Goal: Task Accomplishment & Management: Use online tool/utility

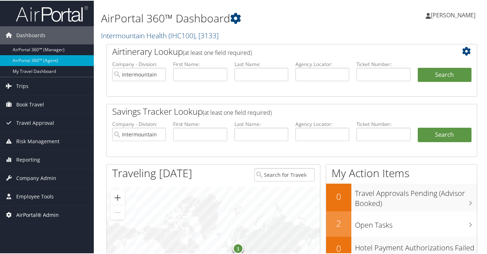
click at [44, 214] on span "AirPortal® Admin" at bounding box center [37, 214] width 43 height 18
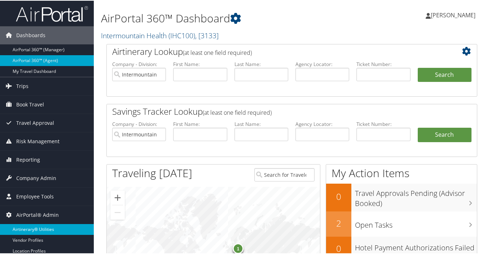
click at [40, 229] on link "Airtinerary® Utilities" at bounding box center [47, 228] width 94 height 11
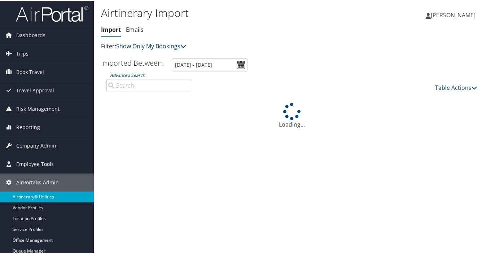
click at [170, 44] on link "Show Only My Bookings" at bounding box center [151, 46] width 70 height 8
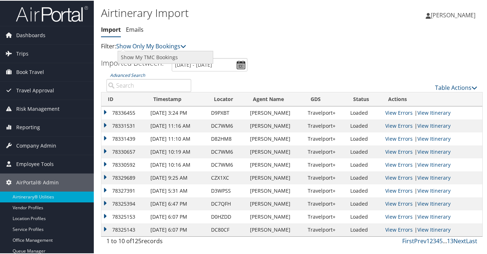
click at [164, 56] on link "Show My TMC Bookings" at bounding box center [165, 57] width 95 height 12
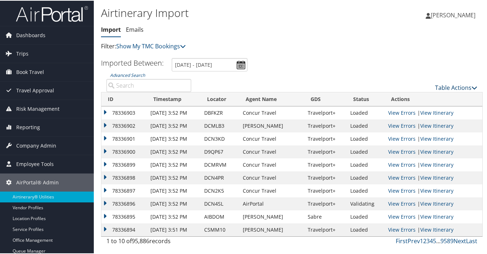
click at [438, 87] on link "Table Actions" at bounding box center [456, 87] width 42 height 8
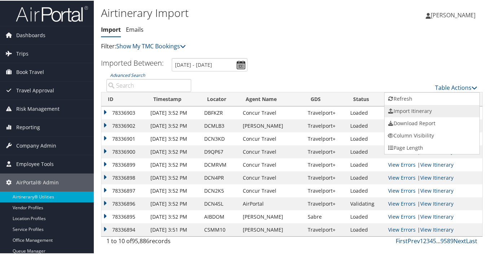
click at [403, 110] on link "Import Itinerary" at bounding box center [432, 110] width 95 height 12
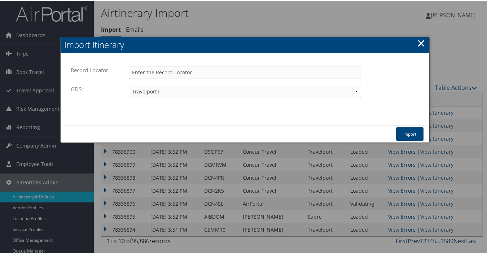
click at [193, 71] on input "Record Locator:" at bounding box center [245, 71] width 233 height 13
type input "dclm1p"
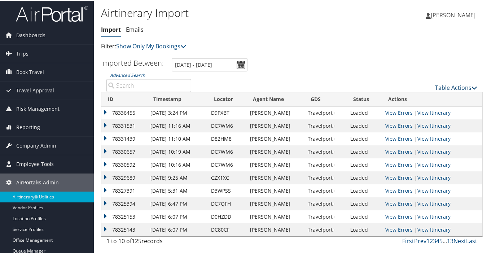
click at [450, 87] on link "Table Actions" at bounding box center [456, 87] width 42 height 8
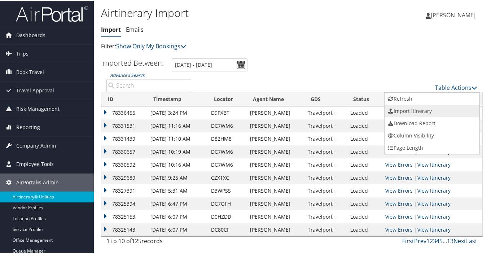
click at [397, 109] on link "Import Itinerary" at bounding box center [432, 110] width 95 height 12
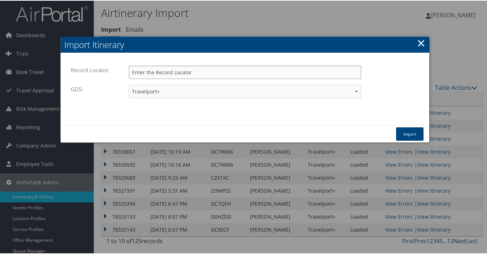
click at [181, 71] on input "Record Locator:" at bounding box center [245, 71] width 233 height 13
type input "dclm1p"
click at [174, 91] on select "Travelport+ Worldspan Apollo Sabre Amadeus" at bounding box center [245, 90] width 233 height 13
click at [129, 84] on select "Travelport+ Worldspan Apollo Sabre Amadeus" at bounding box center [245, 90] width 233 height 13
click at [402, 133] on button "Import" at bounding box center [409, 133] width 27 height 13
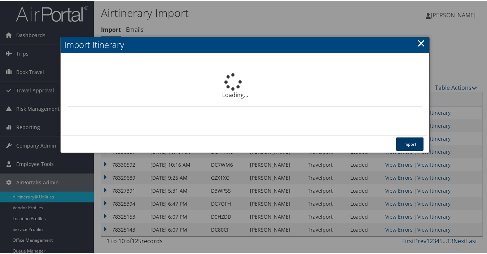
select select "1P"
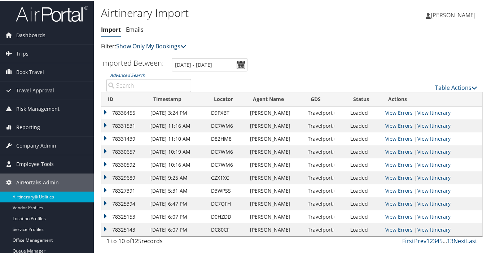
click at [140, 46] on link "Show Only My Bookings" at bounding box center [151, 46] width 70 height 8
click at [143, 57] on link "Show My TMC Bookings" at bounding box center [165, 57] width 95 height 12
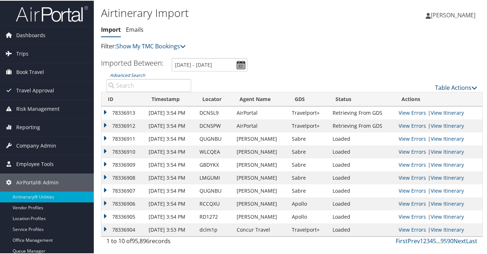
click at [435, 87] on link "Table Actions" at bounding box center [456, 87] width 42 height 8
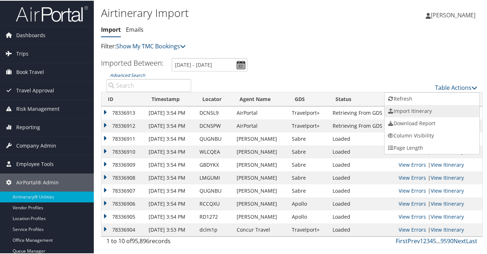
click at [407, 109] on link "Import Itinerary" at bounding box center [432, 110] width 95 height 12
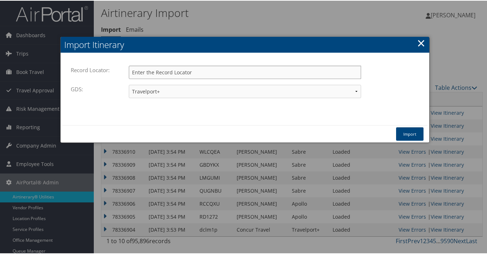
click at [214, 70] on input "Record Locator:" at bounding box center [245, 71] width 233 height 13
type input "dclm1p"
click at [163, 88] on select "Travelport+ Worldspan Apollo Sabre Amadeus" at bounding box center [245, 90] width 233 height 13
click at [129, 84] on select "Travelport+ Worldspan Apollo Sabre Amadeus" at bounding box center [245, 90] width 233 height 13
click at [406, 133] on button "Import" at bounding box center [409, 133] width 27 height 13
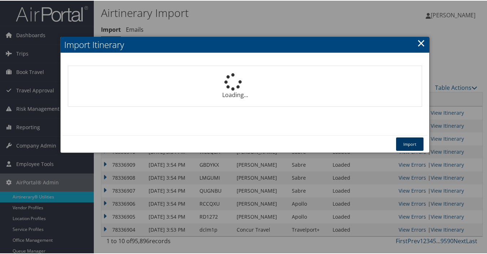
select select "1P"
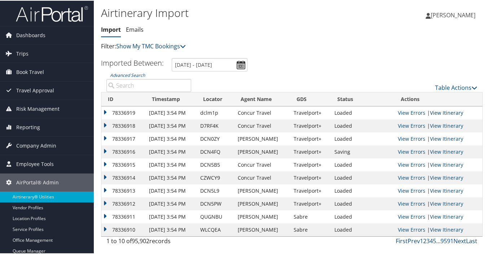
click at [437, 139] on link "View Itinerary" at bounding box center [446, 138] width 33 height 7
click at [434, 112] on link "View Itinerary" at bounding box center [446, 112] width 33 height 7
click at [434, 114] on link "View Itinerary" at bounding box center [446, 112] width 33 height 7
click at [444, 87] on link "Table Actions" at bounding box center [456, 87] width 42 height 8
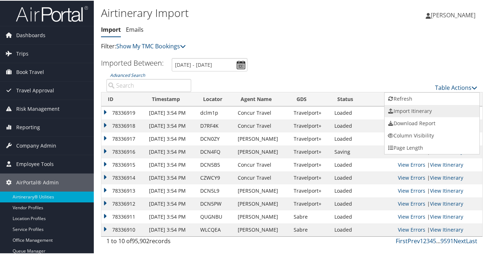
click at [402, 109] on link "Import Itinerary" at bounding box center [432, 110] width 95 height 12
select select "1P"
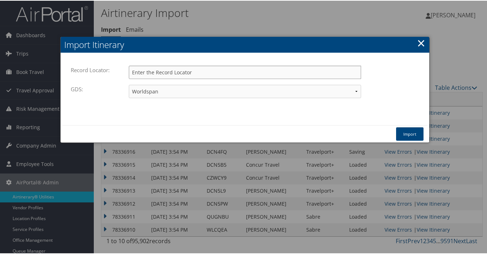
click at [194, 71] on input "Record Locator:" at bounding box center [245, 71] width 233 height 13
type input "dclm1p"
click at [163, 87] on select "Travelport+ Worldspan Apollo Sabre Amadeus" at bounding box center [245, 90] width 233 height 13
select select "1G"
click at [129, 84] on select "Travelport+ Worldspan Apollo Sabre Amadeus" at bounding box center [245, 90] width 233 height 13
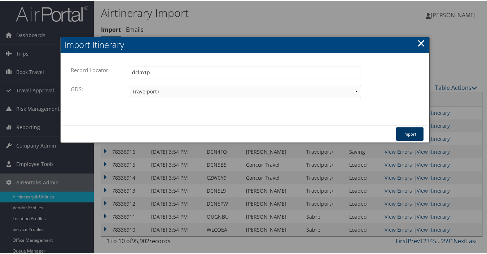
click at [403, 133] on button "Import" at bounding box center [409, 133] width 27 height 13
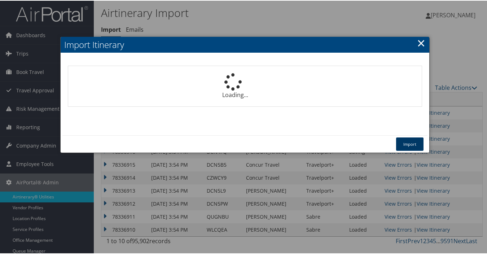
select select "1P"
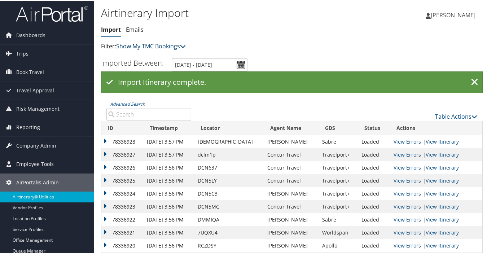
click at [145, 45] on link "Show My TMC Bookings" at bounding box center [151, 46] width 70 height 8
click at [150, 58] on link "Show Only My Bookings" at bounding box center [165, 57] width 95 height 12
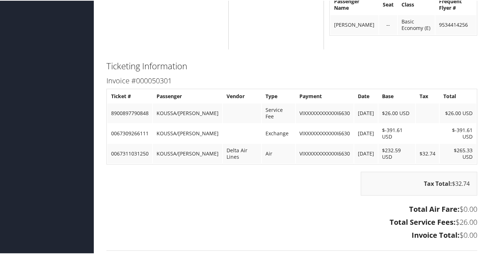
scroll to position [348, 0]
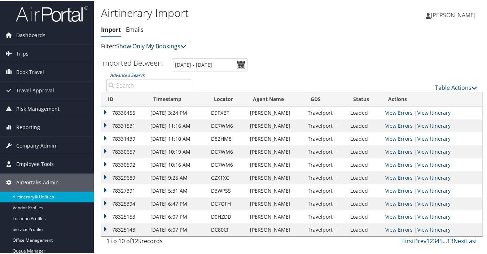
click at [162, 45] on link "Show Only My Bookings" at bounding box center [151, 46] width 70 height 8
click at [159, 56] on link "Show My TMC Bookings" at bounding box center [165, 57] width 95 height 12
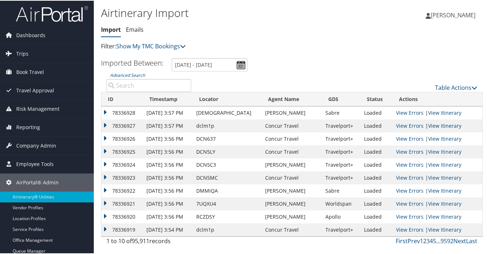
click at [435, 125] on link "View Itinerary" at bounding box center [445, 125] width 33 height 7
click at [454, 85] on link "Table Actions" at bounding box center [456, 87] width 42 height 8
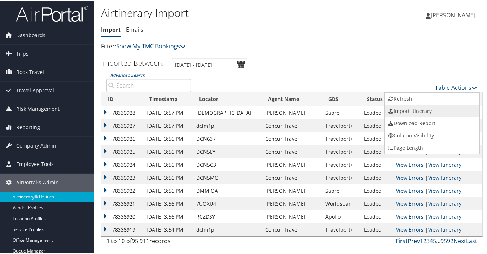
click at [407, 111] on link "Import Itinerary" at bounding box center [432, 110] width 95 height 12
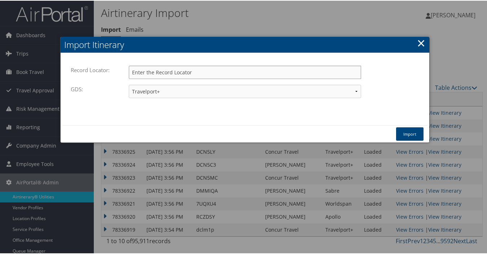
click at [213, 74] on input "Record Locator:" at bounding box center [245, 71] width 233 height 13
type input "dclm1p"
click at [169, 92] on select "Travelport+ Worldspan Apollo Sabre Amadeus" at bounding box center [245, 90] width 233 height 13
click at [129, 84] on select "Travelport+ Worldspan Apollo Sabre Amadeus" at bounding box center [245, 90] width 233 height 13
click at [412, 135] on button "Import" at bounding box center [409, 133] width 27 height 13
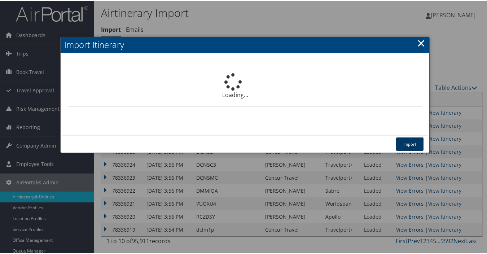
select select "1P"
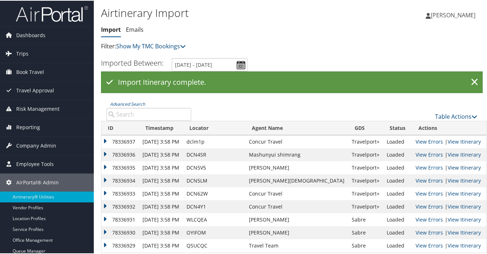
click at [448, 164] on link "View Itinerary" at bounding box center [464, 167] width 33 height 7
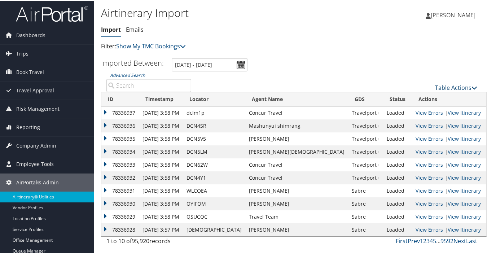
click at [452, 86] on link "Table Actions" at bounding box center [456, 87] width 42 height 8
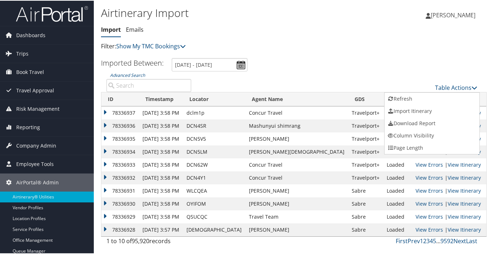
click at [386, 44] on div at bounding box center [245, 127] width 490 height 254
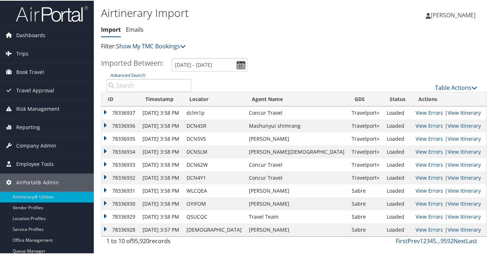
click at [448, 112] on link "View Itinerary" at bounding box center [464, 112] width 33 height 7
click at [340, 52] on div "Airtinerary Import Import Emails Import Emails Filter: Show My TMC Bookings" at bounding box center [228, 31] width 255 height 54
click at [438, 85] on link "Table Actions" at bounding box center [456, 87] width 42 height 8
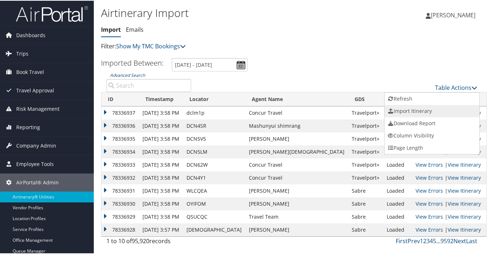
click at [414, 111] on link "Import Itinerary" at bounding box center [432, 110] width 95 height 12
select select "1P"
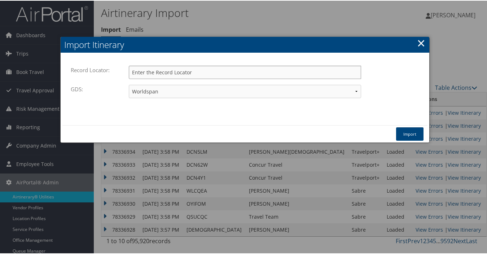
click at [212, 73] on input "Record Locator:" at bounding box center [245, 71] width 233 height 13
type input "dclm1p"
click at [189, 92] on select "Travelport+ Worldspan Apollo Sabre Amadeus" at bounding box center [245, 90] width 233 height 13
select select "1G"
click at [129, 84] on select "Travelport+ Worldspan Apollo Sabre Amadeus" at bounding box center [245, 90] width 233 height 13
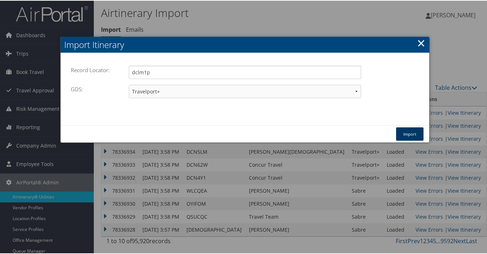
click at [400, 131] on button "Import" at bounding box center [409, 133] width 27 height 13
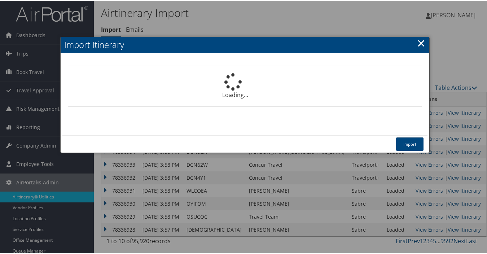
select select "1P"
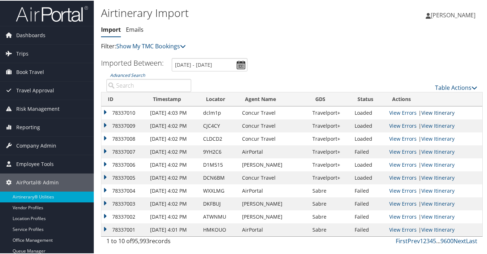
click at [444, 112] on link "View Itinerary" at bounding box center [438, 112] width 33 height 7
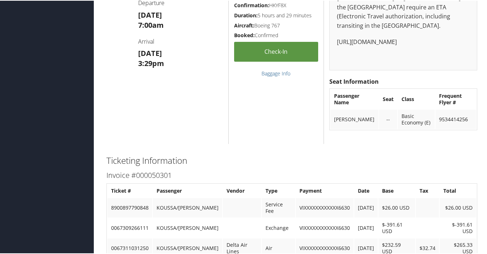
scroll to position [361, 0]
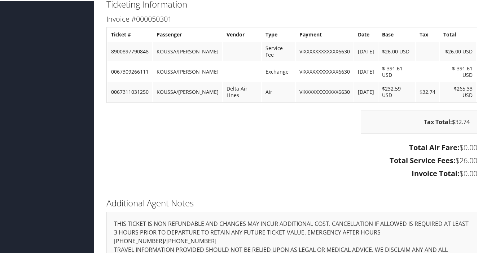
scroll to position [505, 0]
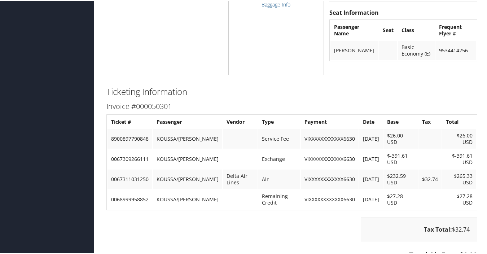
scroll to position [433, 0]
